Goal: Information Seeking & Learning: Compare options

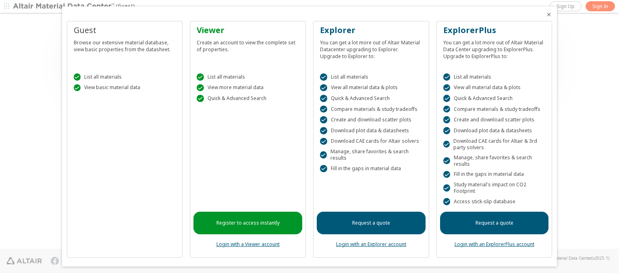
click at [546, 15] on icon "Close" at bounding box center [549, 14] width 6 height 6
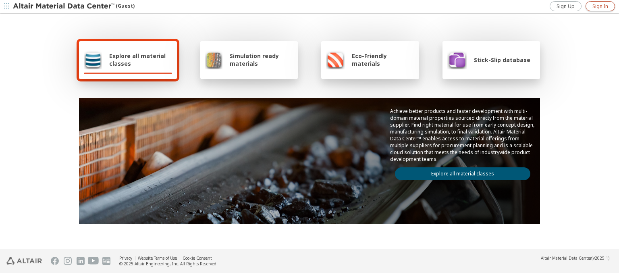
click at [600, 6] on span "Sign In" at bounding box center [600, 6] width 16 height 6
click at [64, 6] on img at bounding box center [64, 6] width 103 height 8
click at [137, 60] on span "Explore all material classes" at bounding box center [140, 59] width 63 height 15
click at [459, 172] on link "Explore all material classes" at bounding box center [462, 173] width 135 height 13
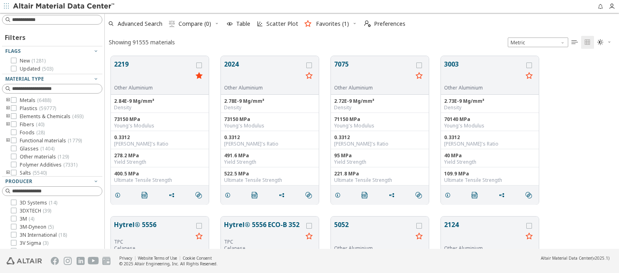
scroll to position [193, 508]
click at [200, 65] on icon "grid" at bounding box center [199, 65] width 6 height 6
click at [310, 65] on icon "grid" at bounding box center [309, 65] width 6 height 6
click at [195, 24] on span "Compare (2)" at bounding box center [195, 24] width 33 height 6
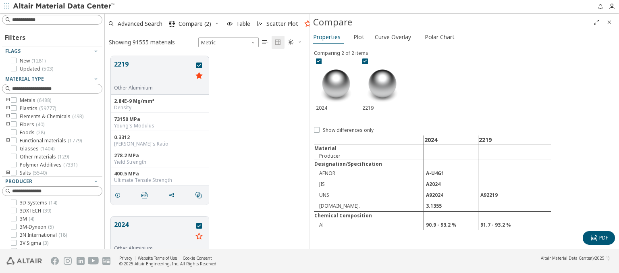
scroll to position [193, 198]
click at [392, 37] on span "Curve Overlay" at bounding box center [393, 37] width 36 height 13
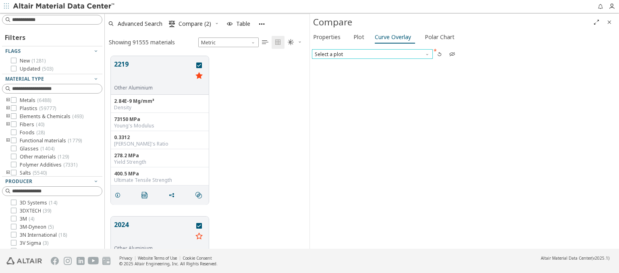
click at [372, 54] on span "Select a plot" at bounding box center [372, 54] width 121 height 10
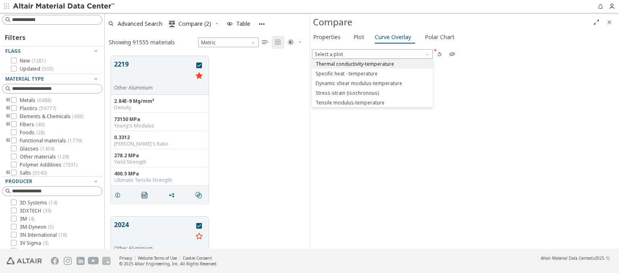
click at [372, 63] on span "Thermal conductivity-temperature" at bounding box center [355, 64] width 79 height 6
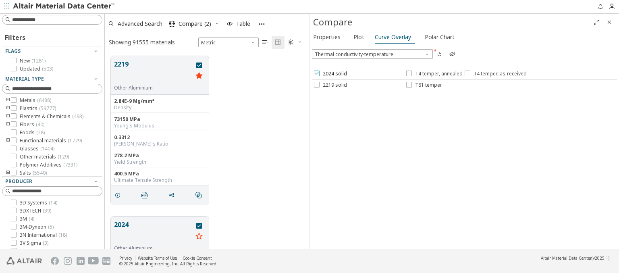
click at [330, 74] on span "2024 solid" at bounding box center [335, 74] width 24 height 6
click at [434, 74] on span "T4 temper, annealed" at bounding box center [439, 74] width 48 height 6
click at [494, 74] on span "T4 temper, as-received" at bounding box center [499, 74] width 53 height 6
click at [330, 85] on span "2219 solid" at bounding box center [335, 85] width 24 height 6
click at [424, 85] on span "T81 temper" at bounding box center [428, 85] width 27 height 6
